Goal: Task Accomplishment & Management: Use online tool/utility

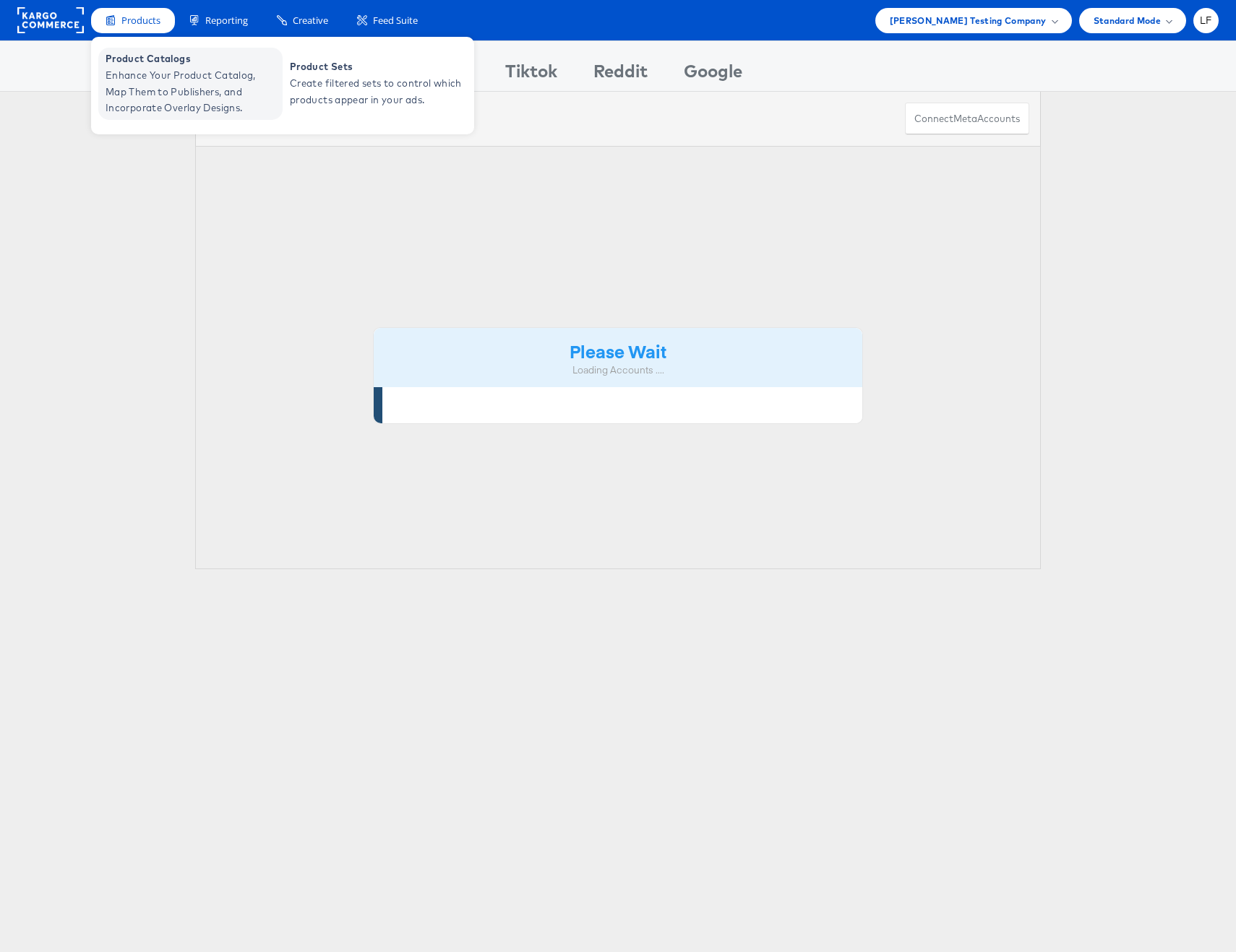
click at [137, 81] on span "Enhance Your Product Catalog, Map Them to Publishers, and Incorporate Overlay D…" at bounding box center [192, 92] width 174 height 49
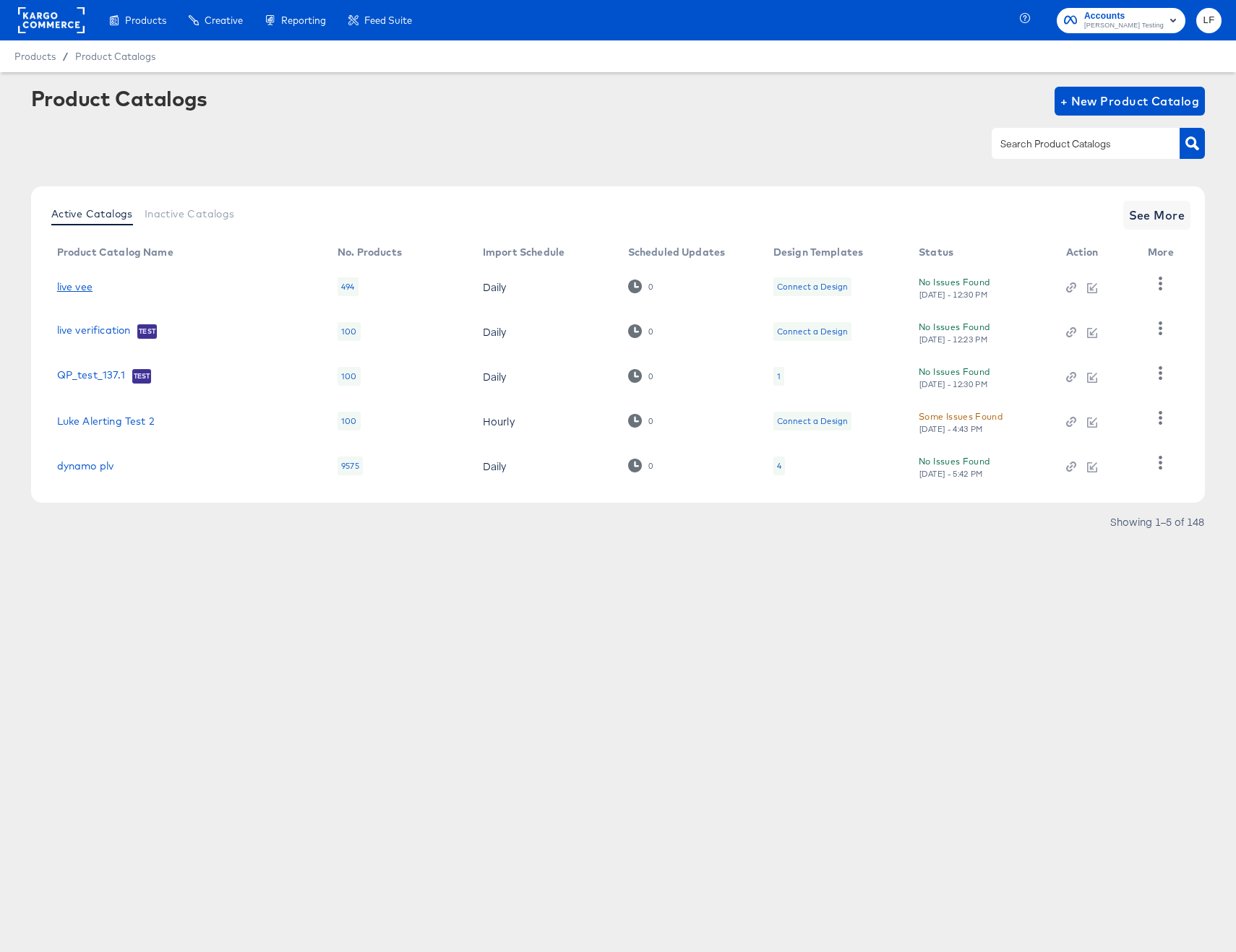
click at [83, 288] on link "live vee" at bounding box center [74, 287] width 35 height 12
